Goal: Information Seeking & Learning: Learn about a topic

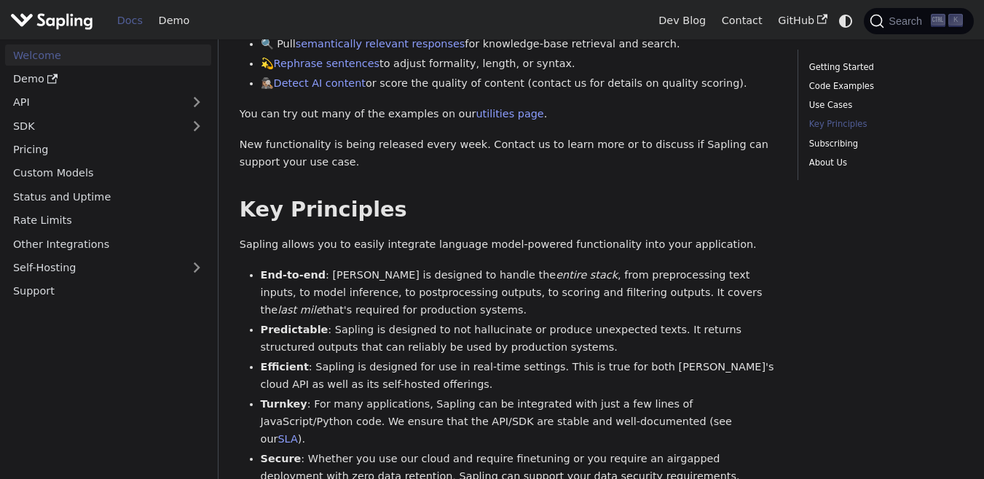
scroll to position [1239, 0]
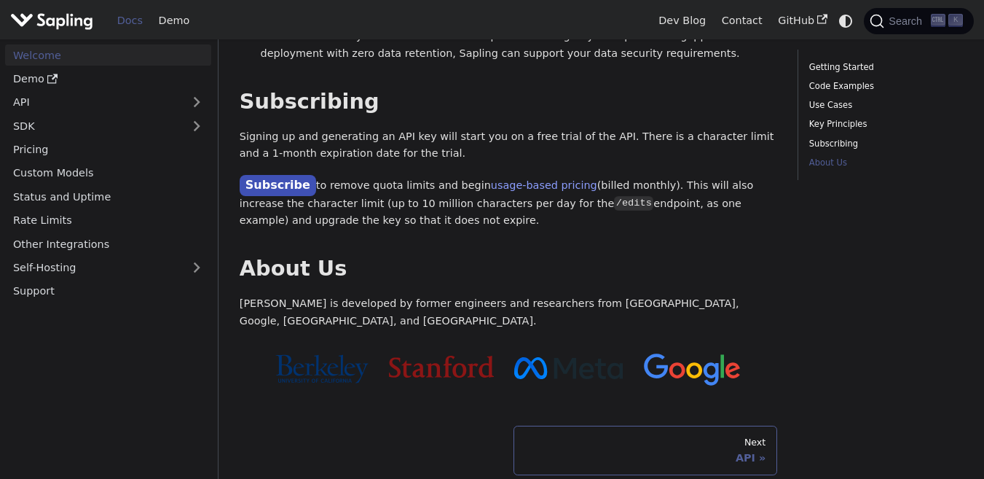
click at [528, 426] on link "Next API" at bounding box center [646, 451] width 264 height 50
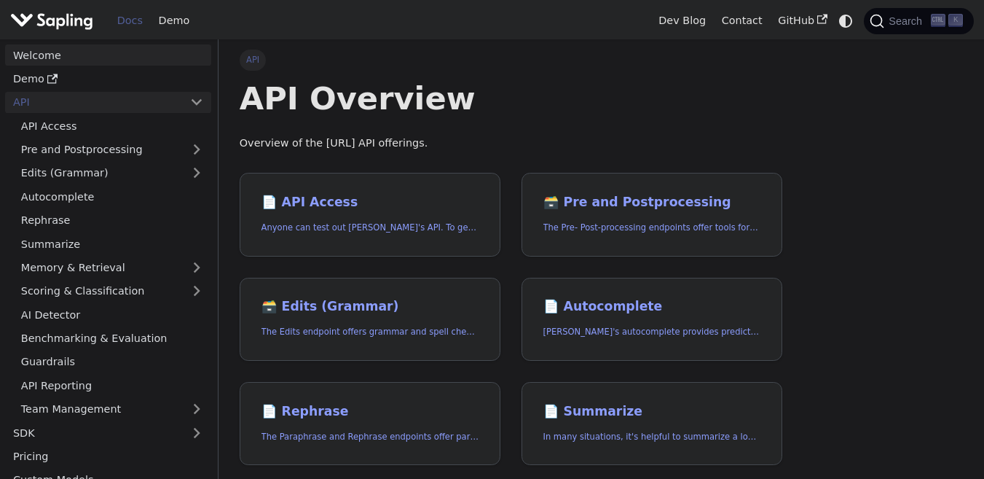
click at [95, 59] on link "Welcome" at bounding box center [108, 54] width 206 height 21
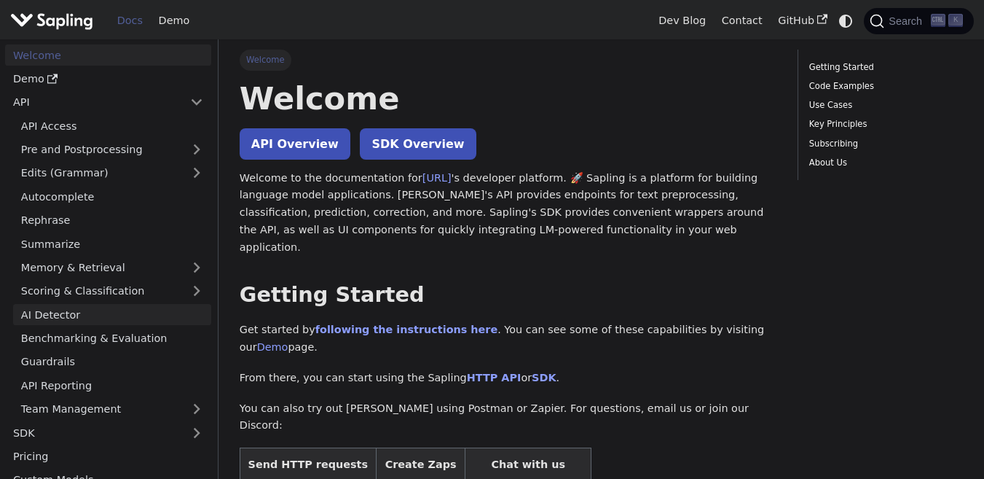
click at [43, 321] on link "AI Detector" at bounding box center [112, 314] width 198 height 21
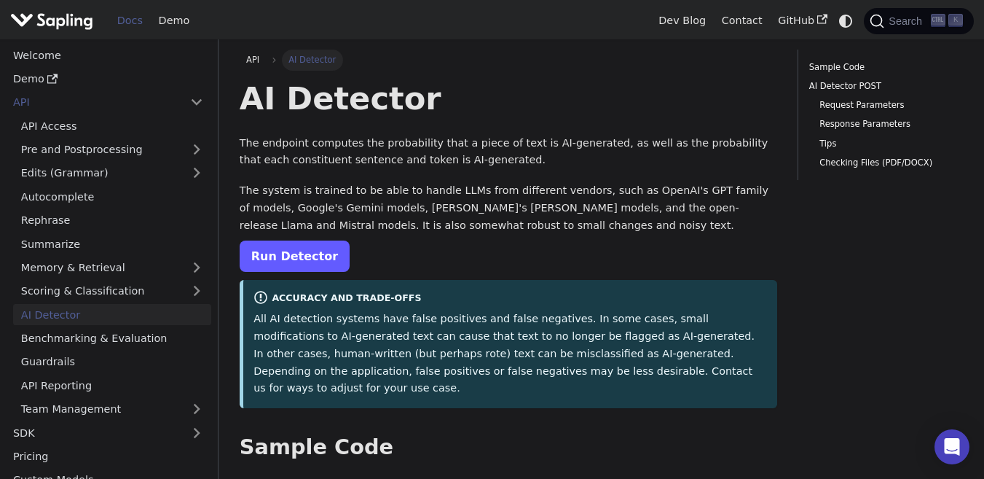
click at [288, 258] on link "Run Detector" at bounding box center [295, 255] width 110 height 31
